Goal: Transaction & Acquisition: Obtain resource

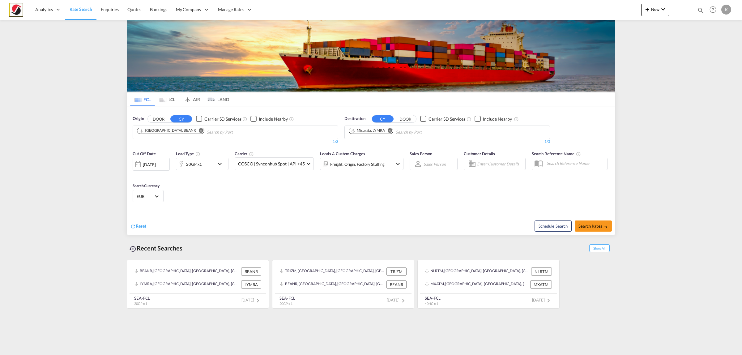
click at [392, 130] on md-icon "Remove" at bounding box center [390, 130] width 5 height 5
type input "[GEOGRAPHIC_DATA]"
click at [387, 143] on div "[GEOGRAPHIC_DATA] (ex [GEOGRAPHIC_DATA]) [GEOGRAPHIC_DATA] [GEOGRAPHIC_DATA]" at bounding box center [396, 148] width 117 height 22
click at [206, 163] on div "20GP x1" at bounding box center [195, 164] width 38 height 12
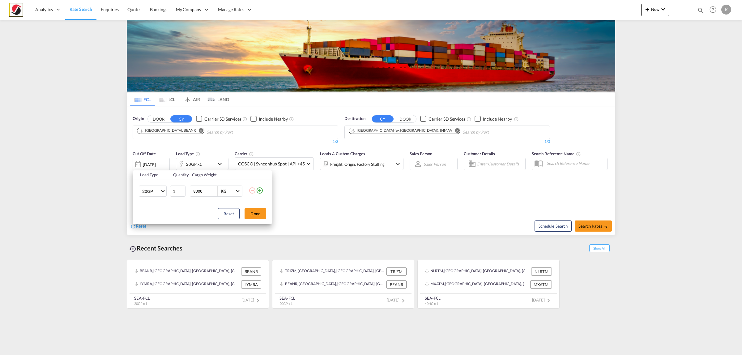
click at [199, 193] on input "8000" at bounding box center [205, 191] width 25 height 11
drag, startPoint x: 195, startPoint y: 192, endPoint x: 186, endPoint y: 191, distance: 9.1
click at [186, 191] on tr "20GP 20GP 40GP 40HC 45HC 20RE 40RE 40HR 20OT 40OT 20FR 40FR 40NR 20NR 45S 20TK …" at bounding box center [202, 191] width 139 height 24
type input "23000"
click at [252, 211] on button "Done" at bounding box center [256, 213] width 22 height 11
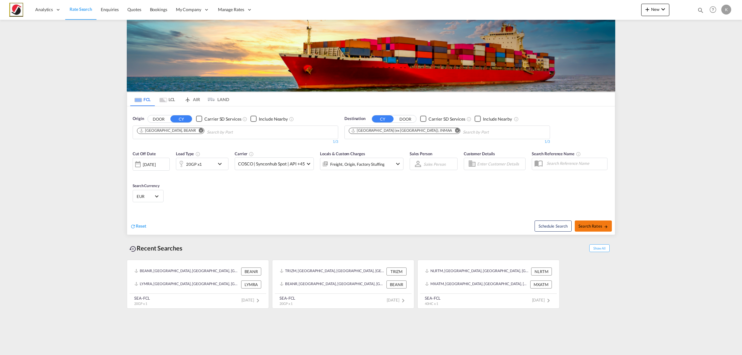
click at [604, 226] on md-icon "icon-arrow-right" at bounding box center [606, 226] width 4 height 4
type input "BEANR to INMAA / [DATE]"
